Goal: Information Seeking & Learning: Find specific page/section

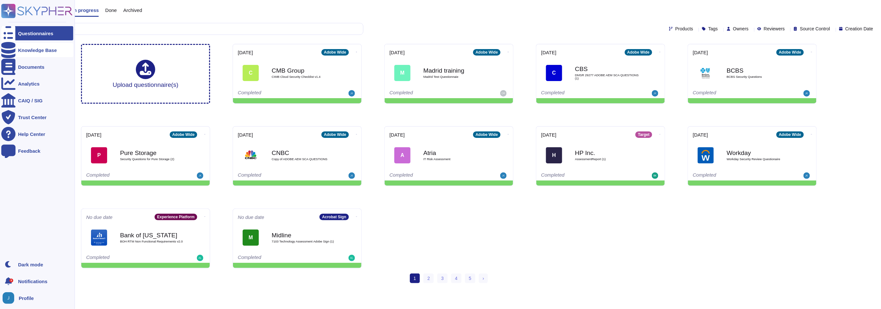
click at [31, 54] on div "Knowledge Base" at bounding box center [37, 50] width 72 height 14
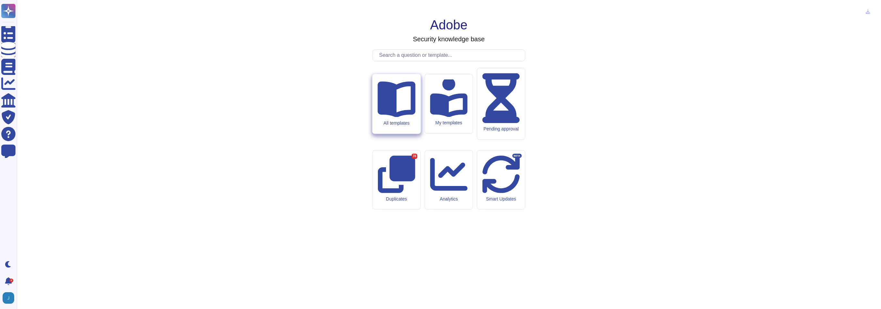
click at [396, 126] on div "All templates" at bounding box center [396, 122] width 38 height 5
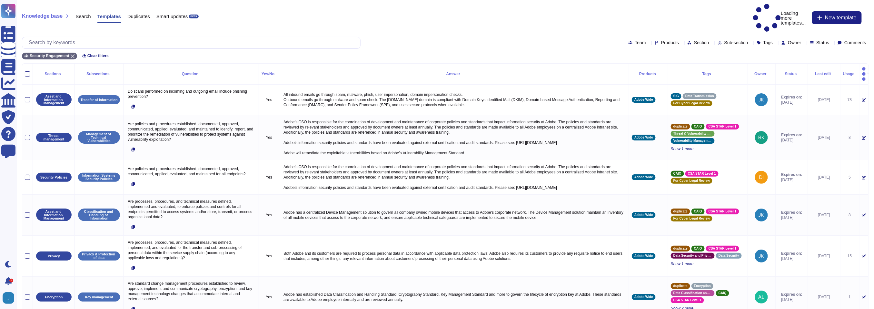
click at [655, 40] on div "Products" at bounding box center [668, 42] width 27 height 5
type input "fra"
click at [659, 61] on span "FrameIO" at bounding box center [649, 58] width 19 height 6
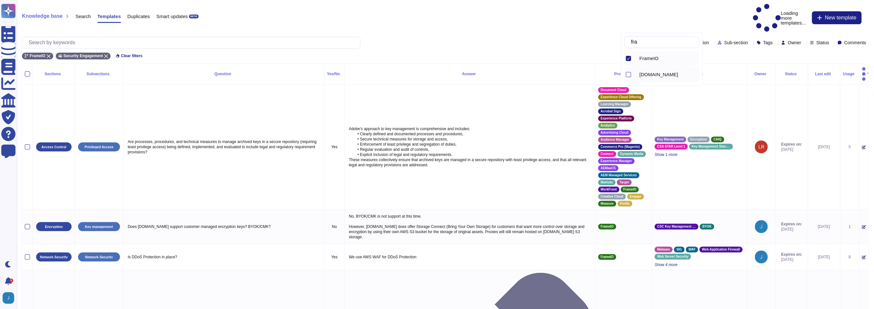
click at [632, 76] on div "[DOMAIN_NAME]" at bounding box center [661, 74] width 75 height 15
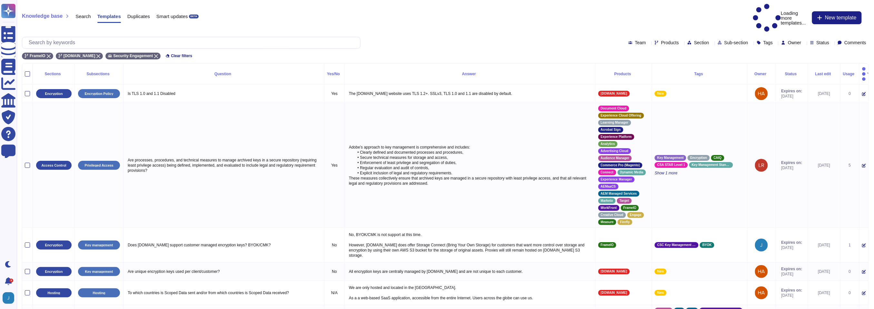
click at [542, 37] on div "Team Products Section Sub-section Tags Owner Status Comments" at bounding box center [445, 43] width 847 height 12
click at [813, 72] on div "Last edit" at bounding box center [824, 74] width 27 height 4
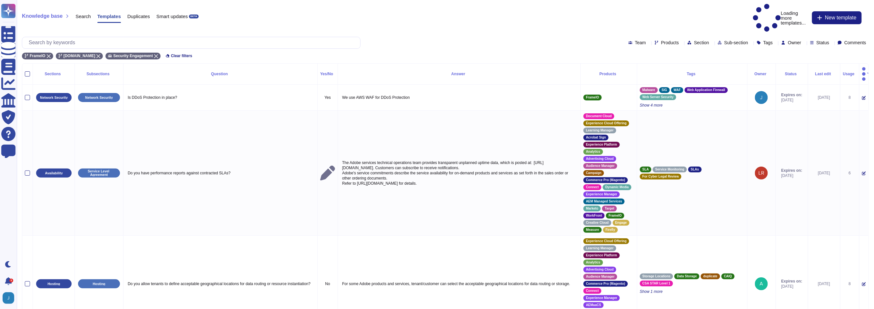
click at [813, 72] on div "Last edit" at bounding box center [824, 74] width 27 height 4
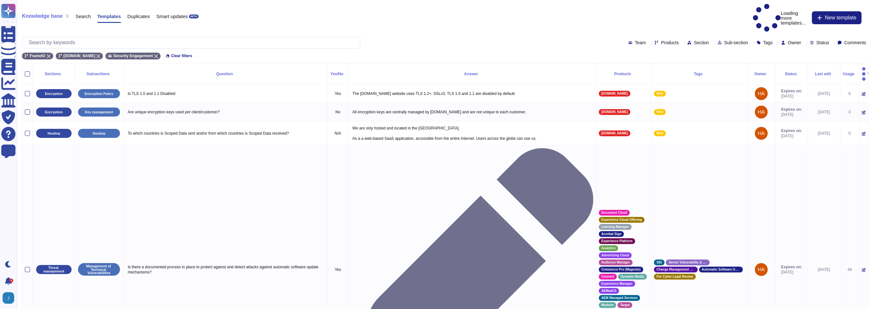
click at [449, 37] on div "Team Products Section Sub-section Tags Owner Status Comments" at bounding box center [445, 43] width 847 height 12
